Goal: Navigation & Orientation: Go to known website

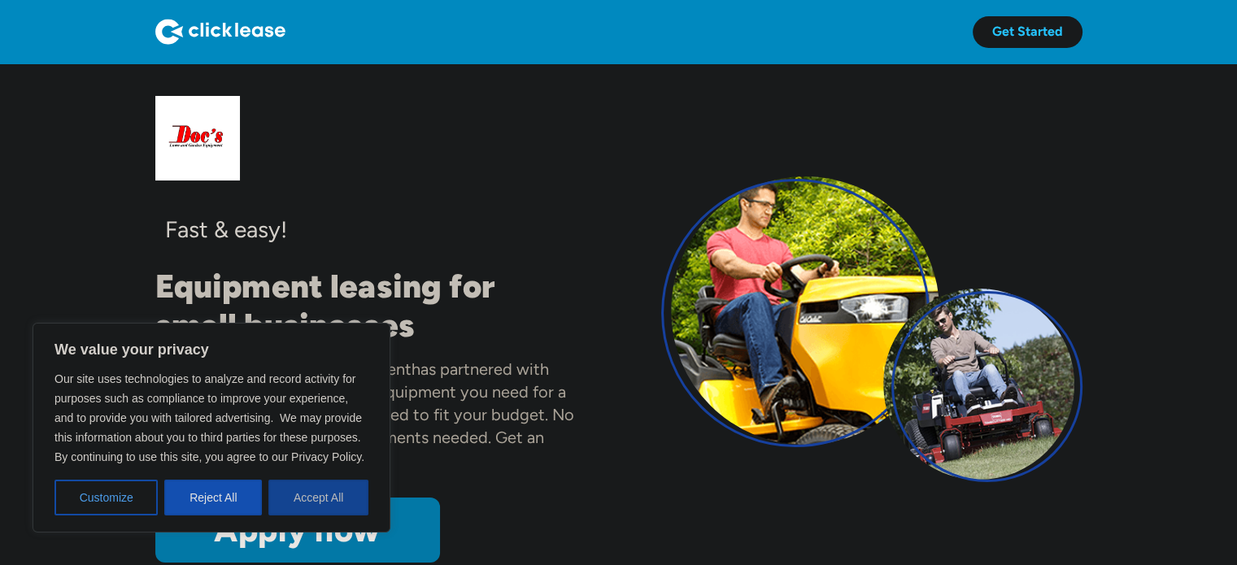
click at [333, 496] on button "Accept All" at bounding box center [318, 498] width 100 height 36
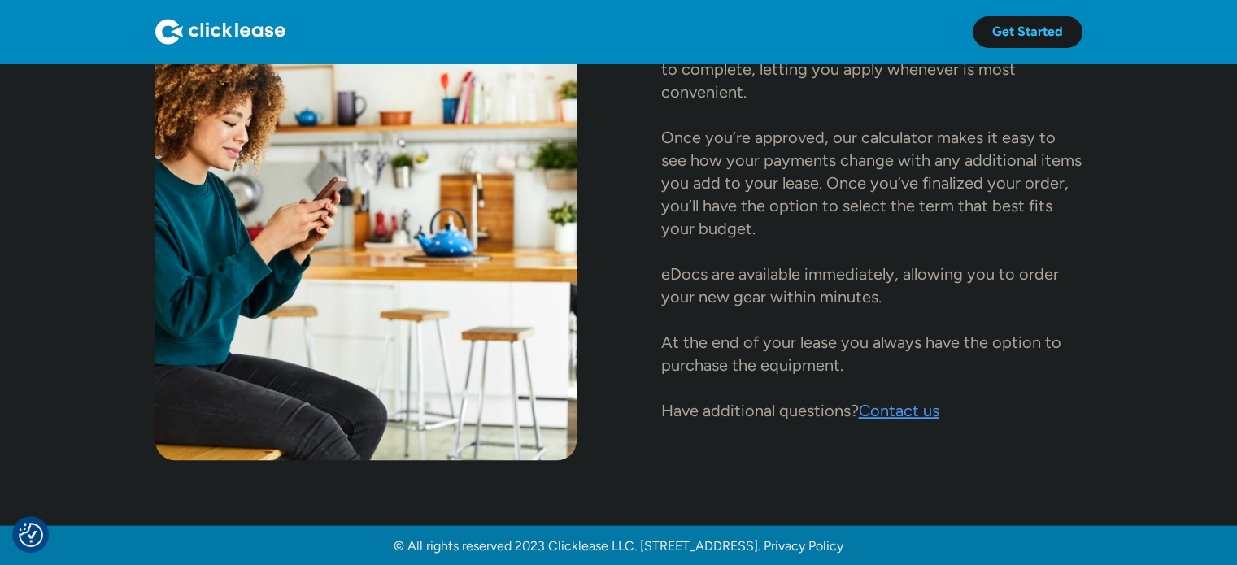
scroll to position [1857, 0]
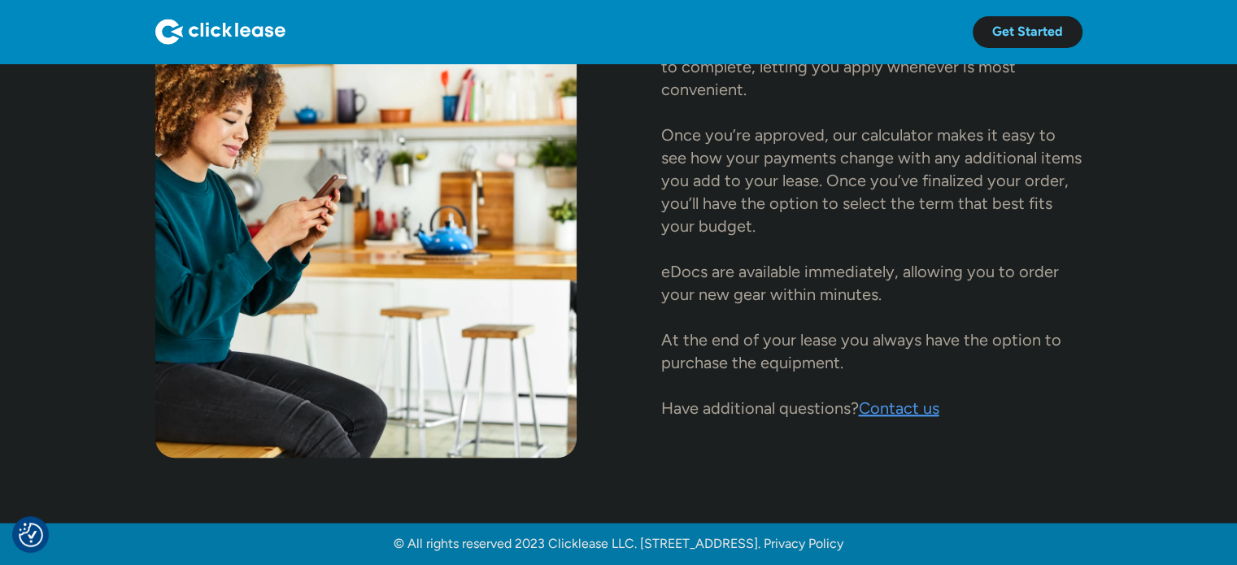
click at [1052, 35] on link "Get Started" at bounding box center [1028, 32] width 110 height 32
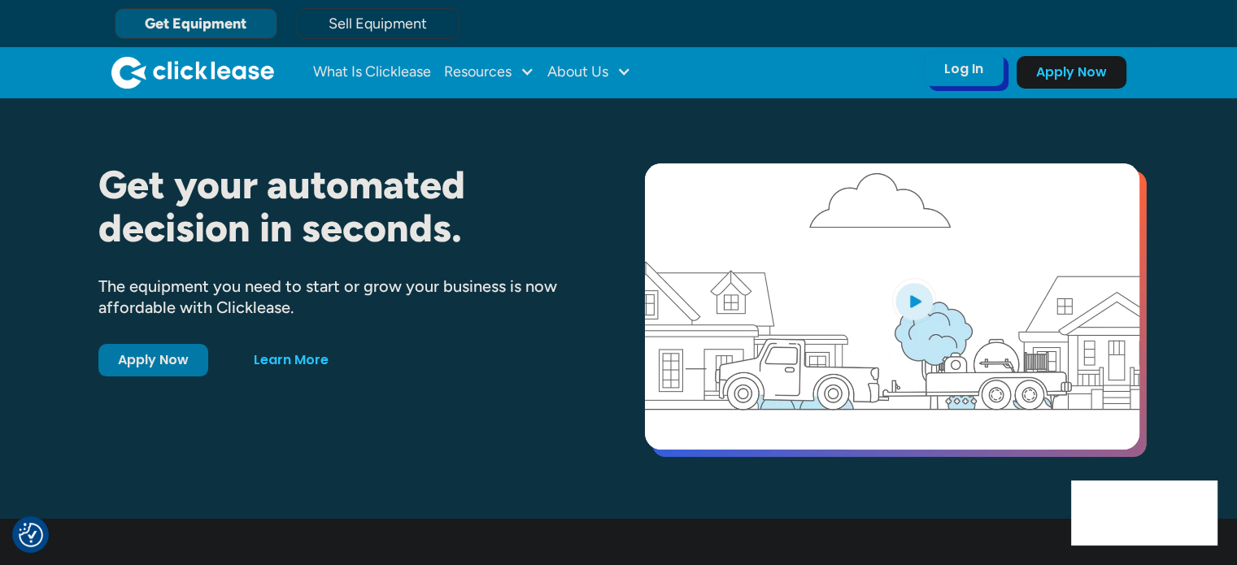
click at [930, 63] on div "Log In Account login I use Clicklease to get my equipment Partner Portal I offe…" at bounding box center [964, 69] width 80 height 34
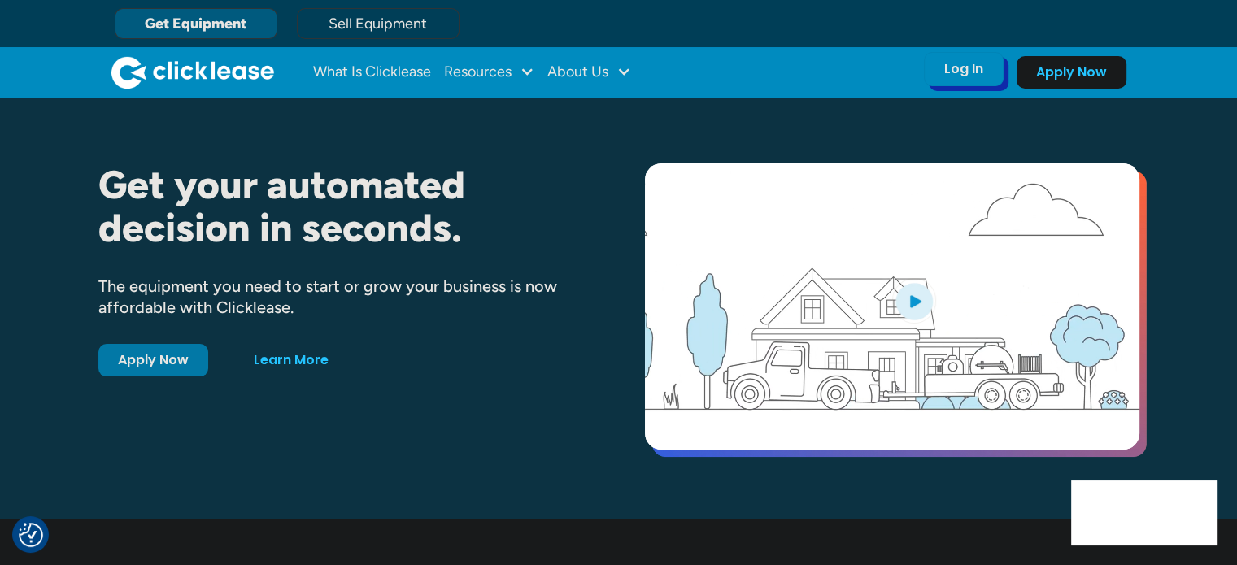
click at [966, 67] on div "Log In" at bounding box center [963, 69] width 39 height 16
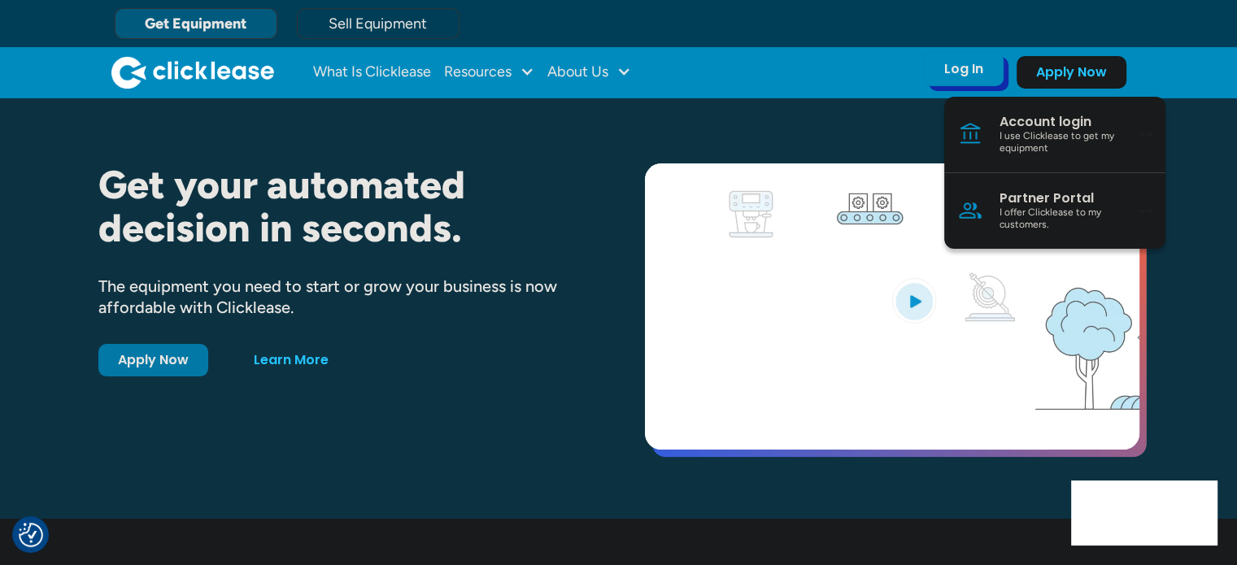
click at [1060, 117] on div "Account login" at bounding box center [1060, 122] width 123 height 16
